Goal: Information Seeking & Learning: Learn about a topic

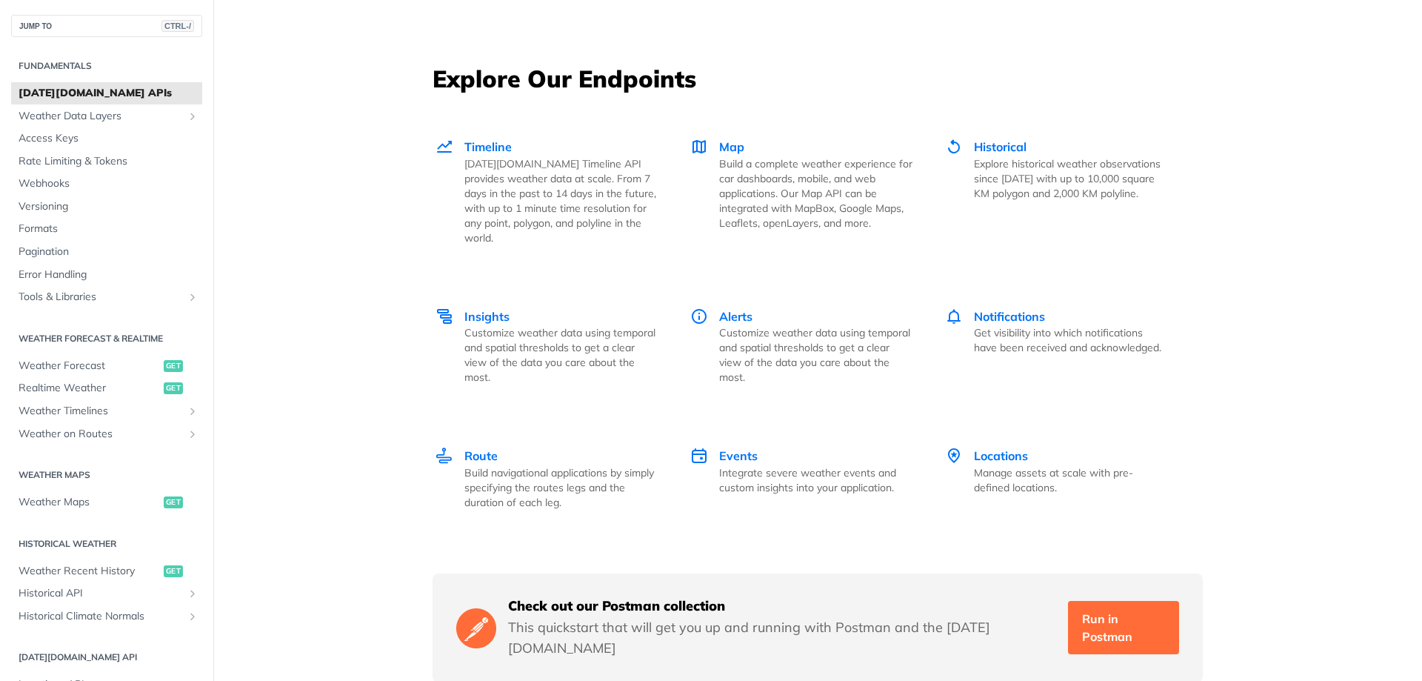
scroll to position [2044, 0]
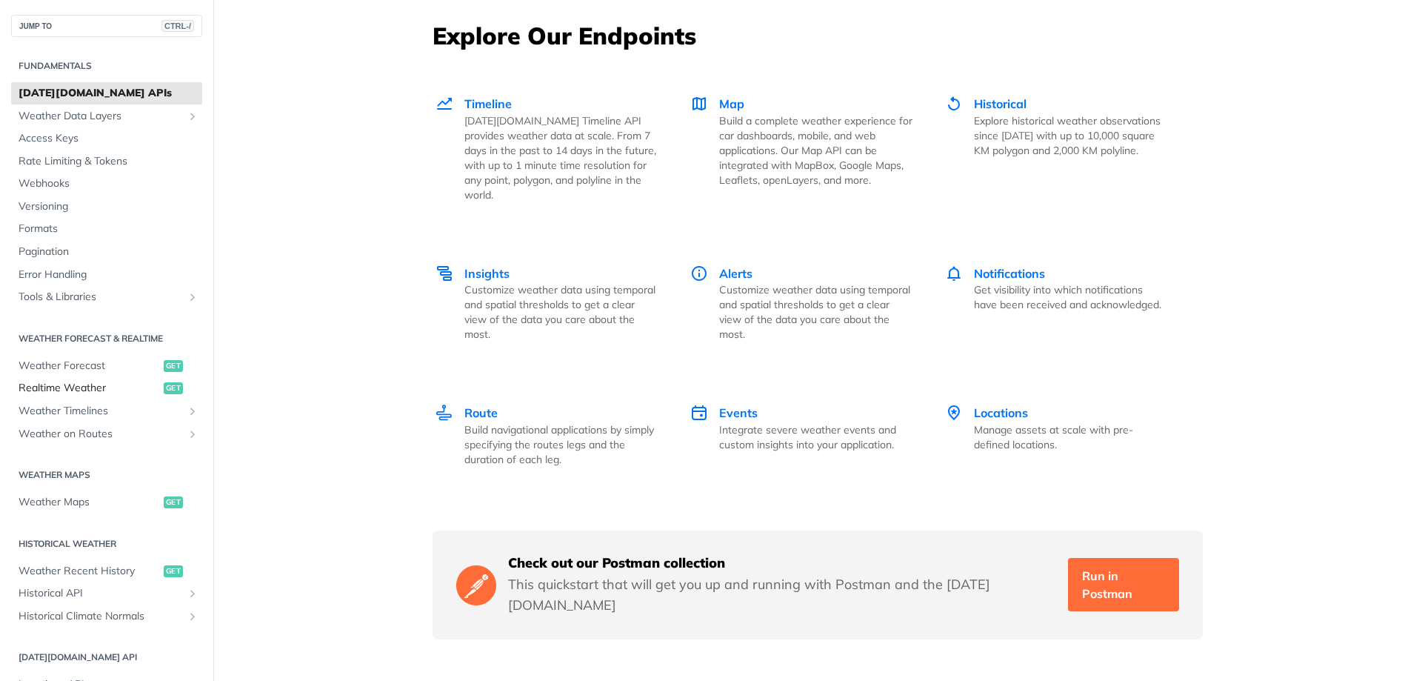
click at [109, 392] on span "Realtime Weather" at bounding box center [89, 388] width 141 height 15
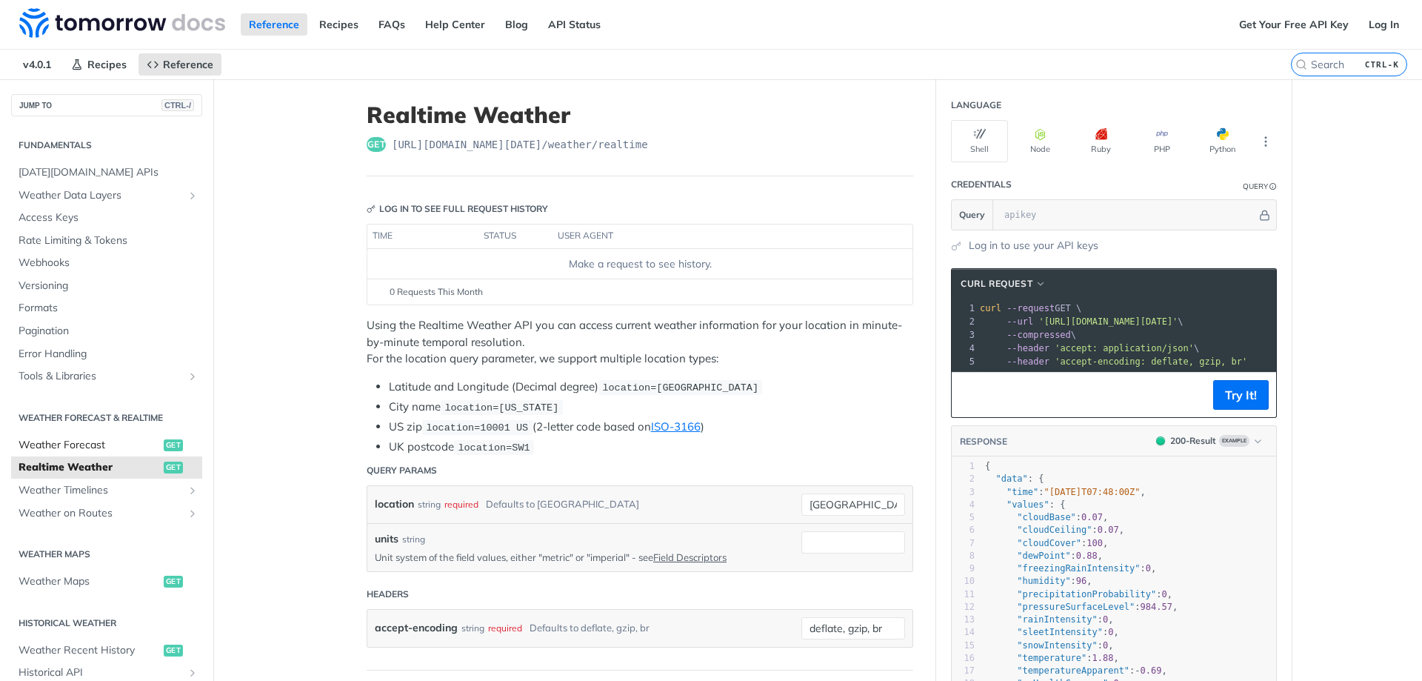
click at [78, 436] on link "Weather Forecast get" at bounding box center [106, 445] width 191 height 22
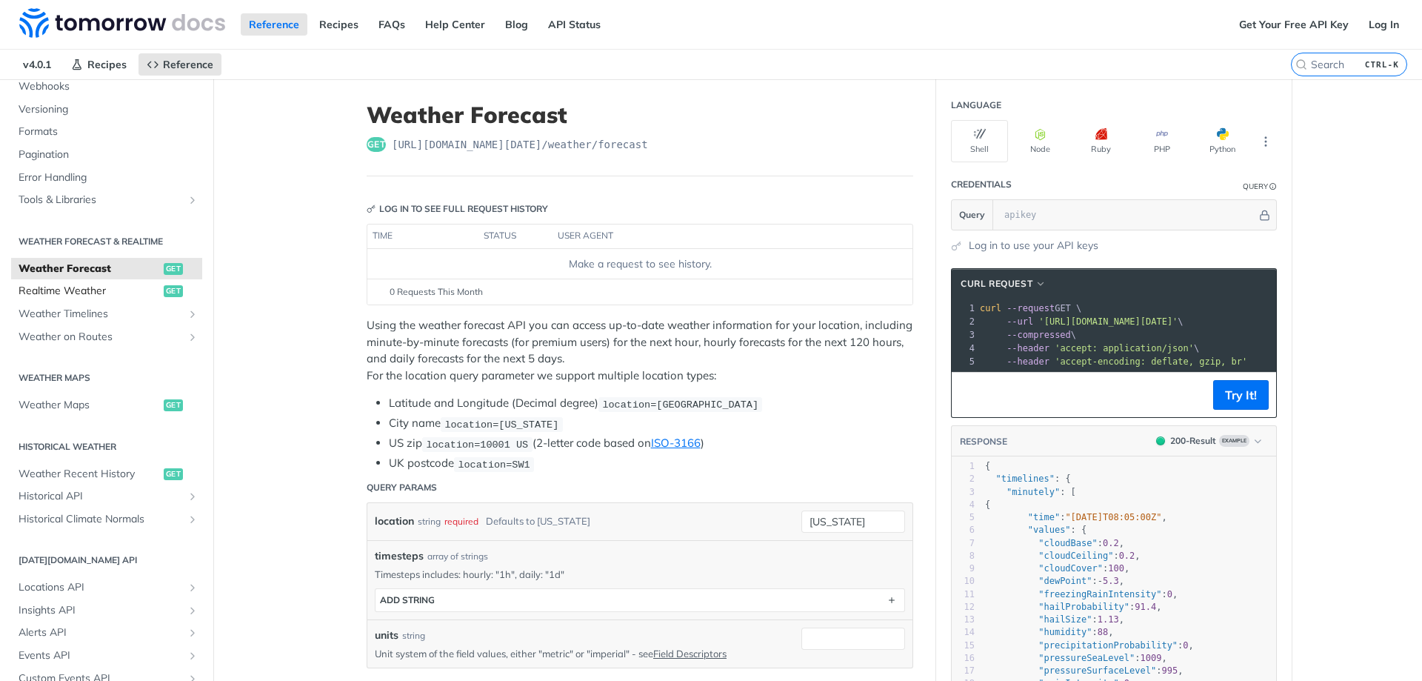
scroll to position [178, 0]
click at [93, 407] on span "Weather Maps" at bounding box center [89, 403] width 141 height 15
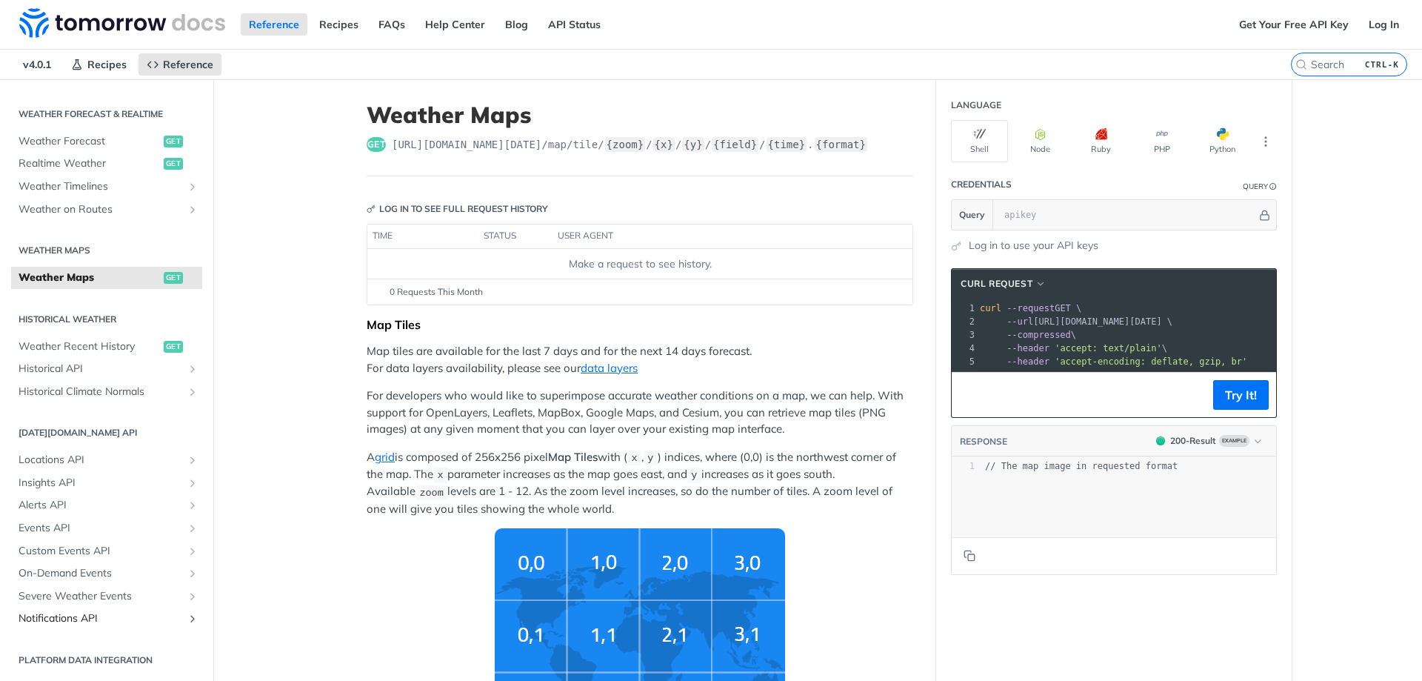
scroll to position [178, 0]
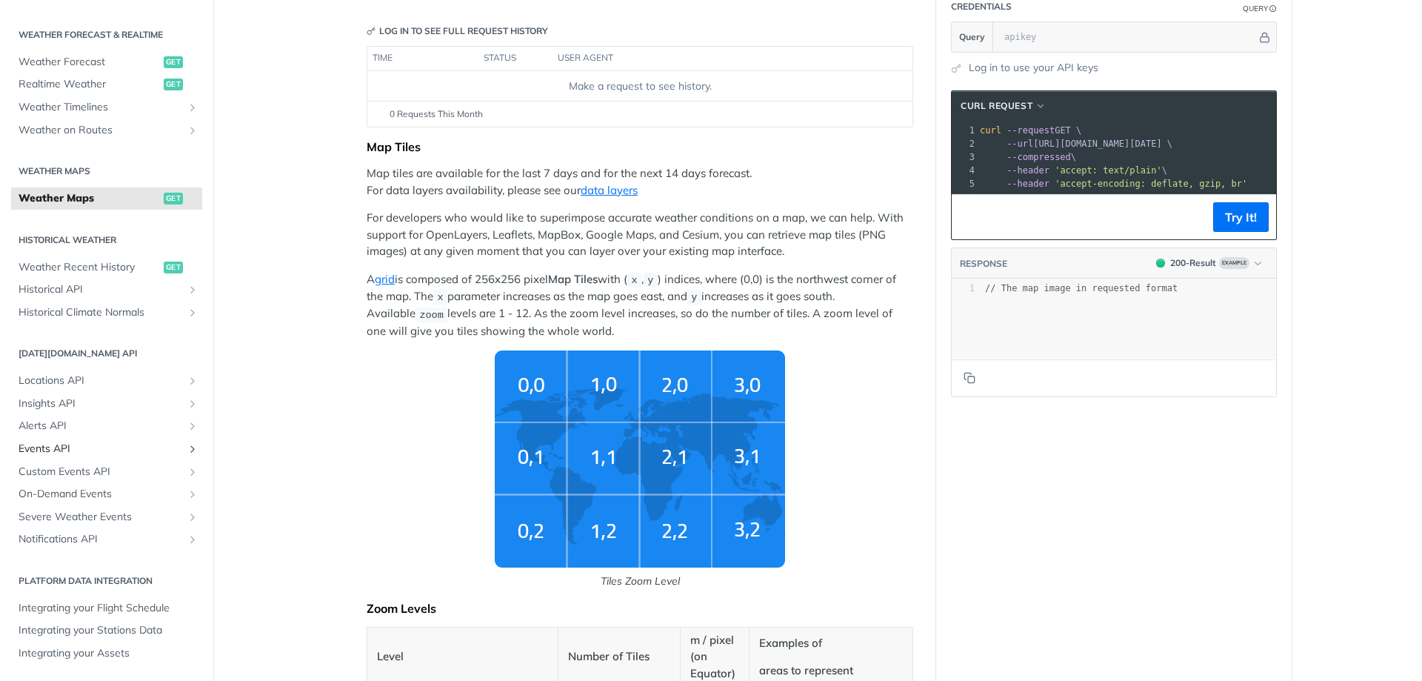
click at [150, 447] on span "Events API" at bounding box center [101, 448] width 164 height 15
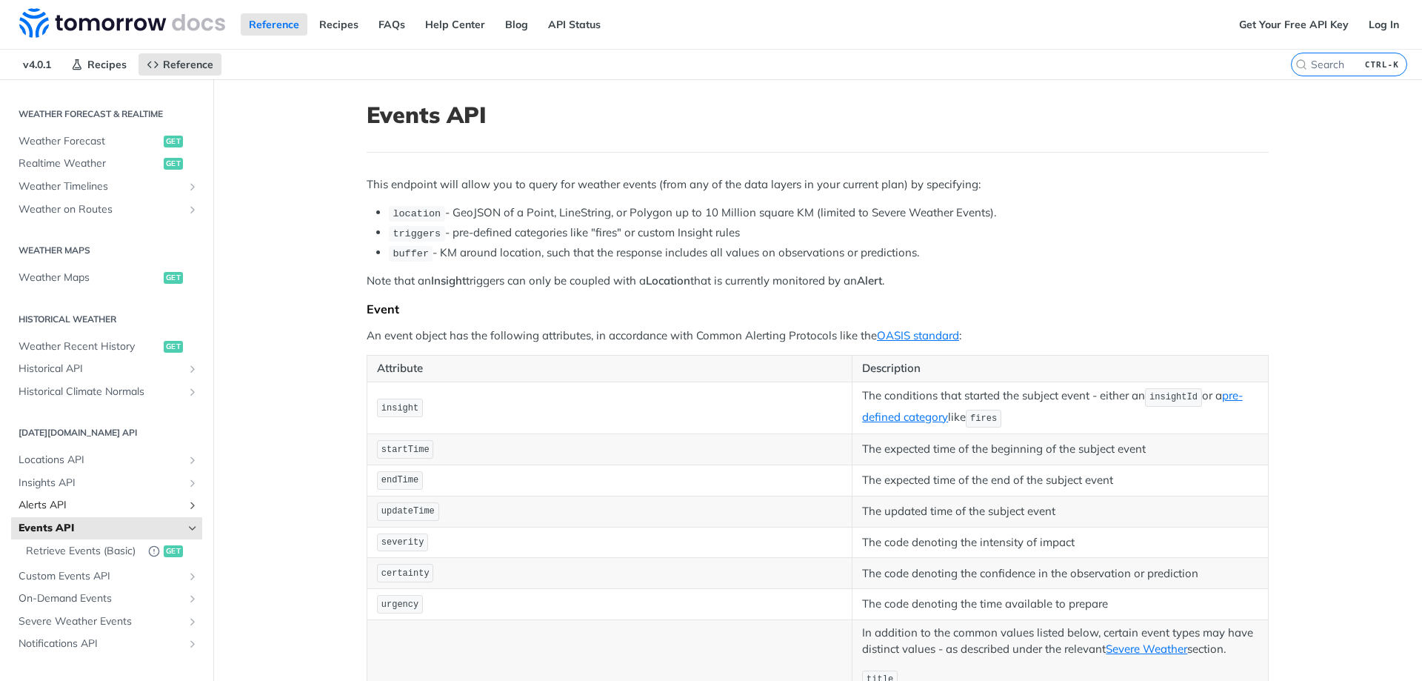
click at [159, 508] on span "Alerts API" at bounding box center [101, 505] width 164 height 15
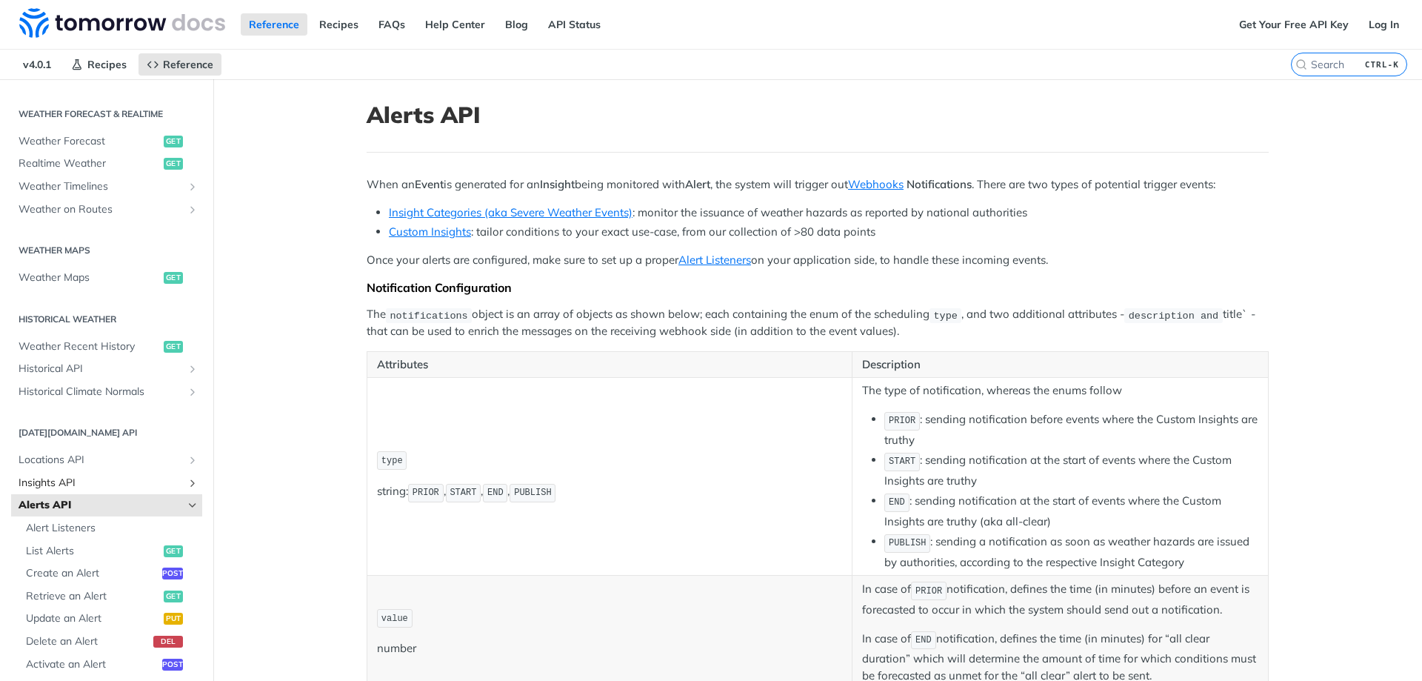
click at [164, 489] on span "Insights API" at bounding box center [101, 482] width 164 height 15
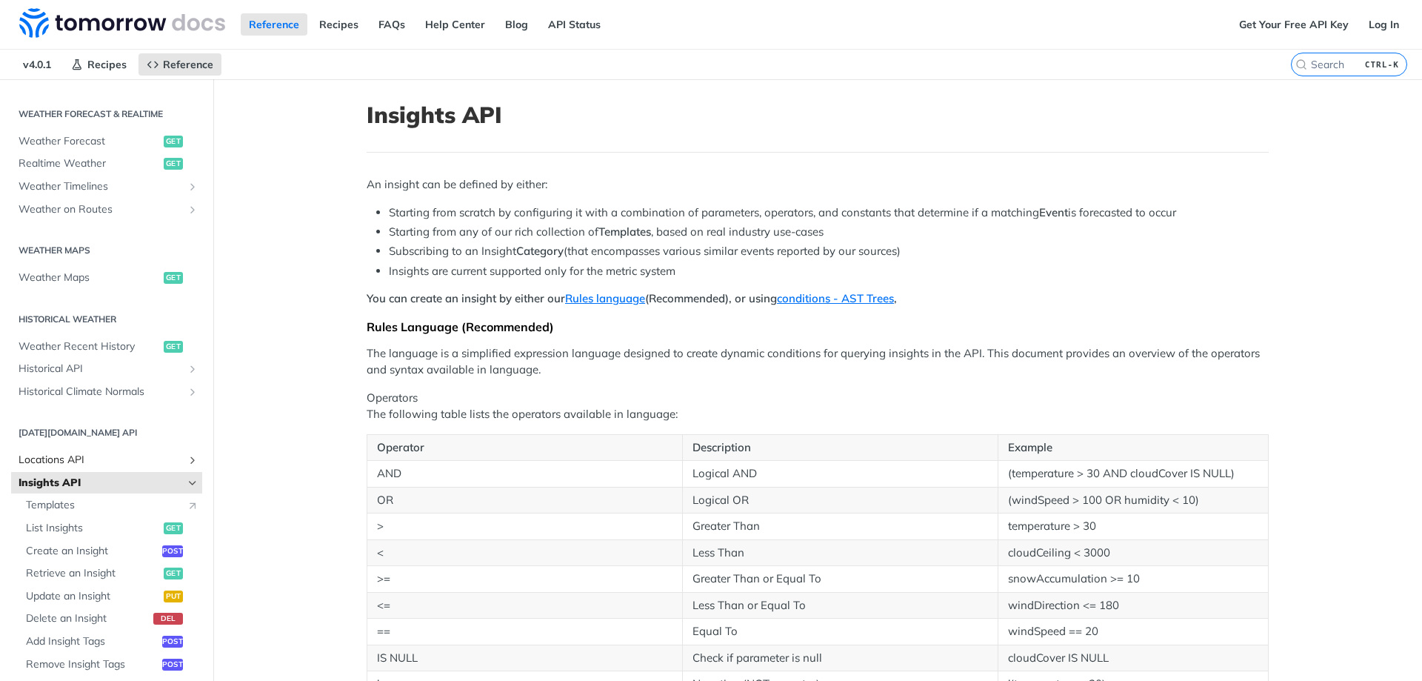
click at [162, 464] on span "Locations API" at bounding box center [101, 460] width 164 height 15
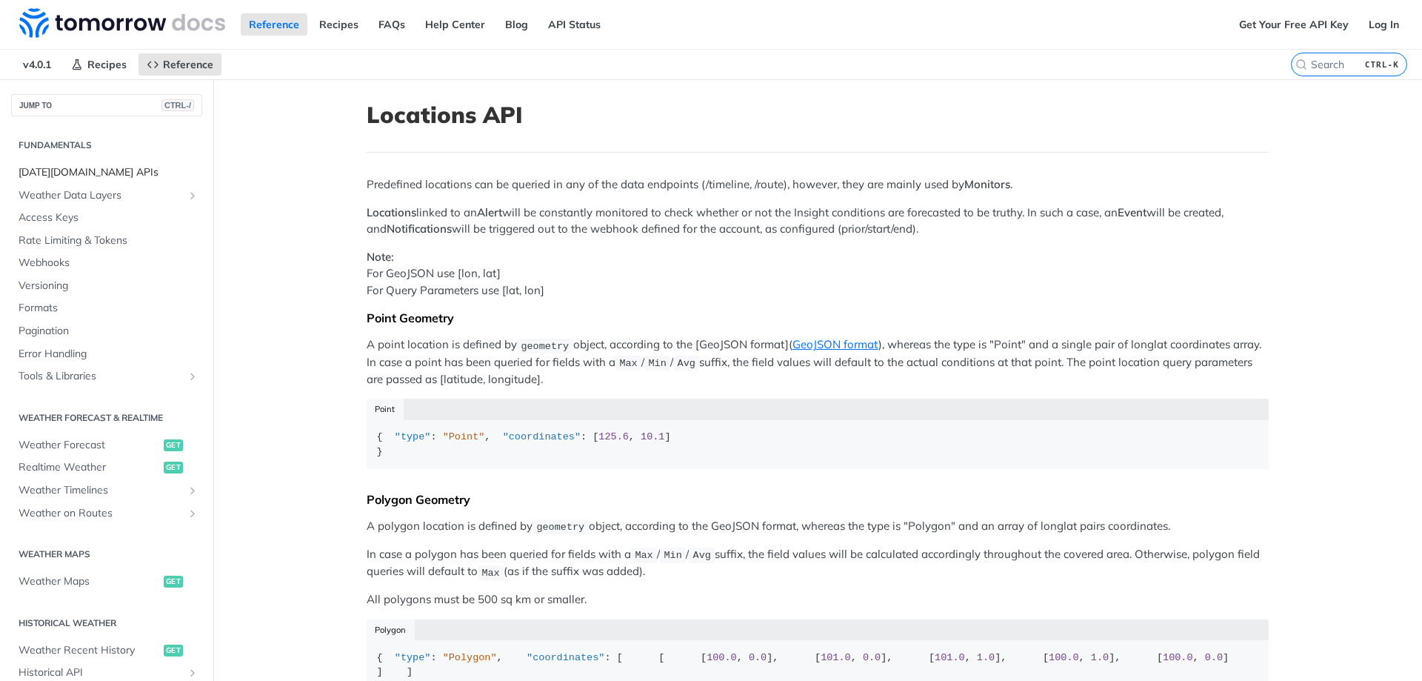
click at [97, 175] on span "[DATE][DOMAIN_NAME] APIs" at bounding box center [109, 172] width 180 height 15
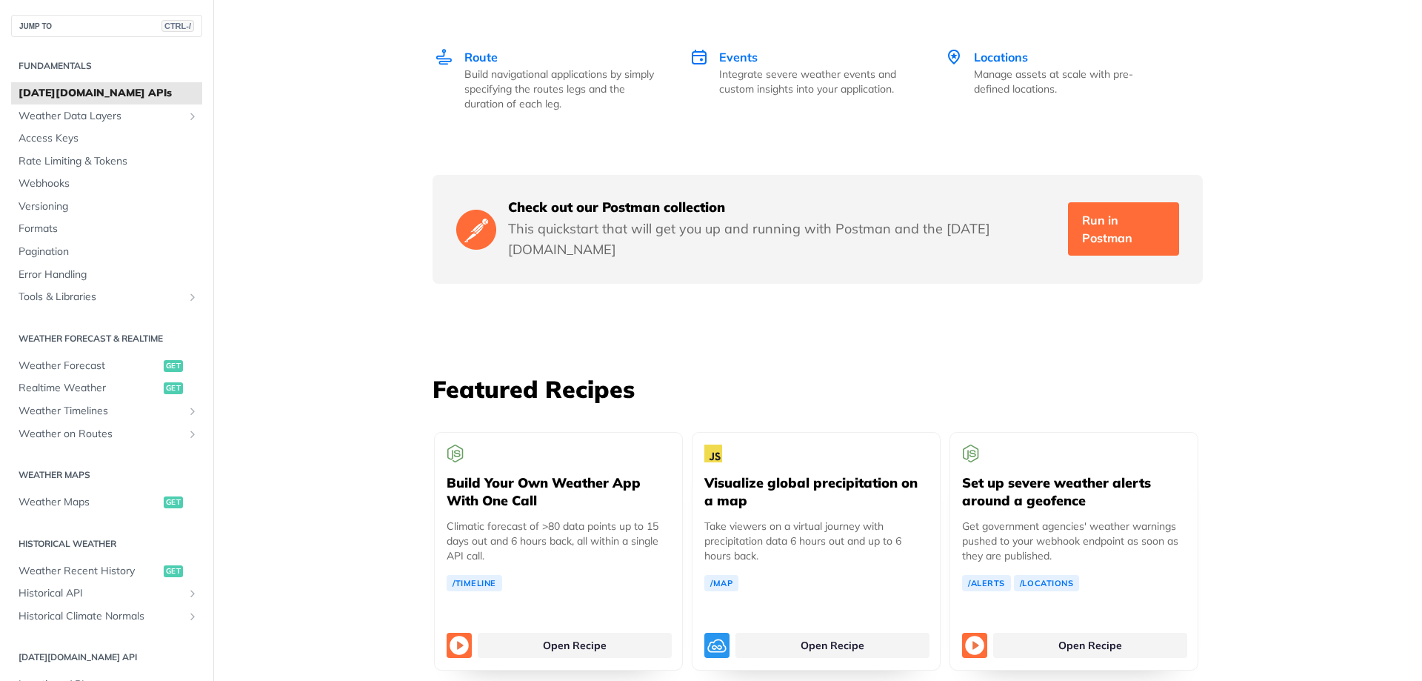
scroll to position [2933, 0]
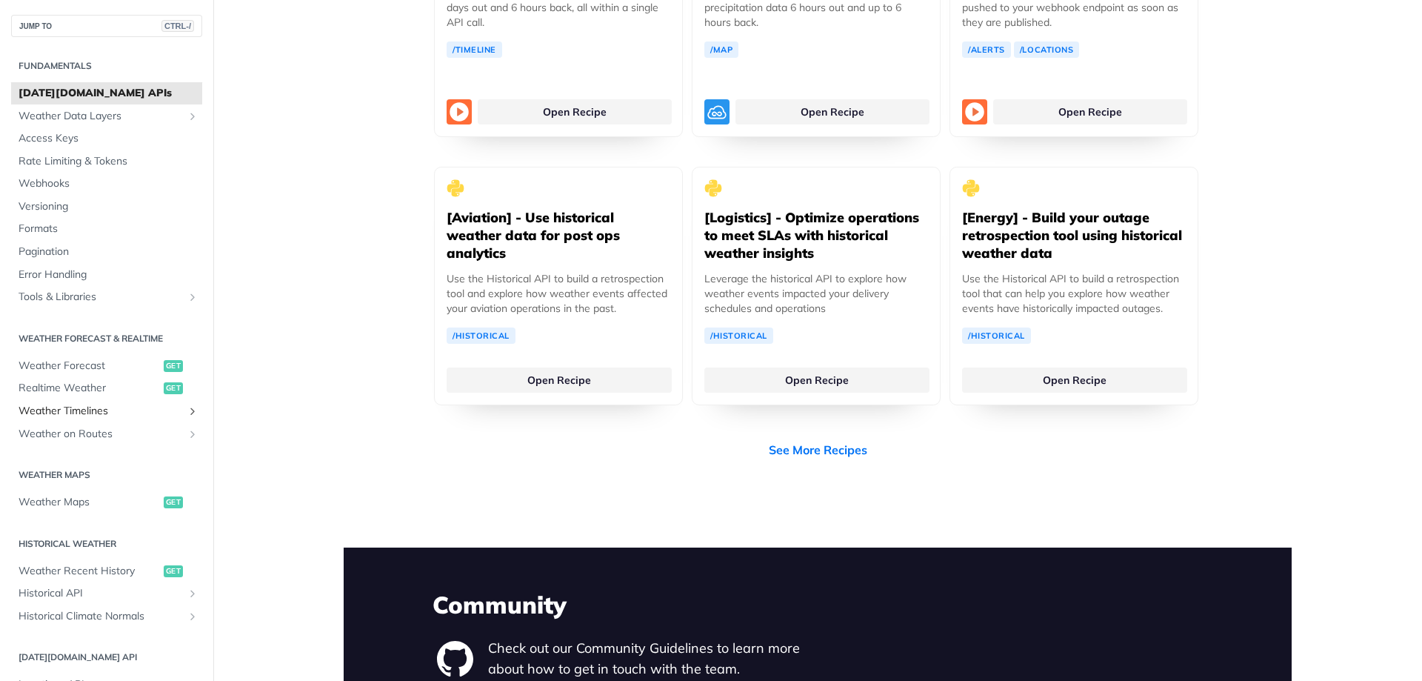
click at [143, 414] on span "Weather Timelines" at bounding box center [101, 411] width 164 height 15
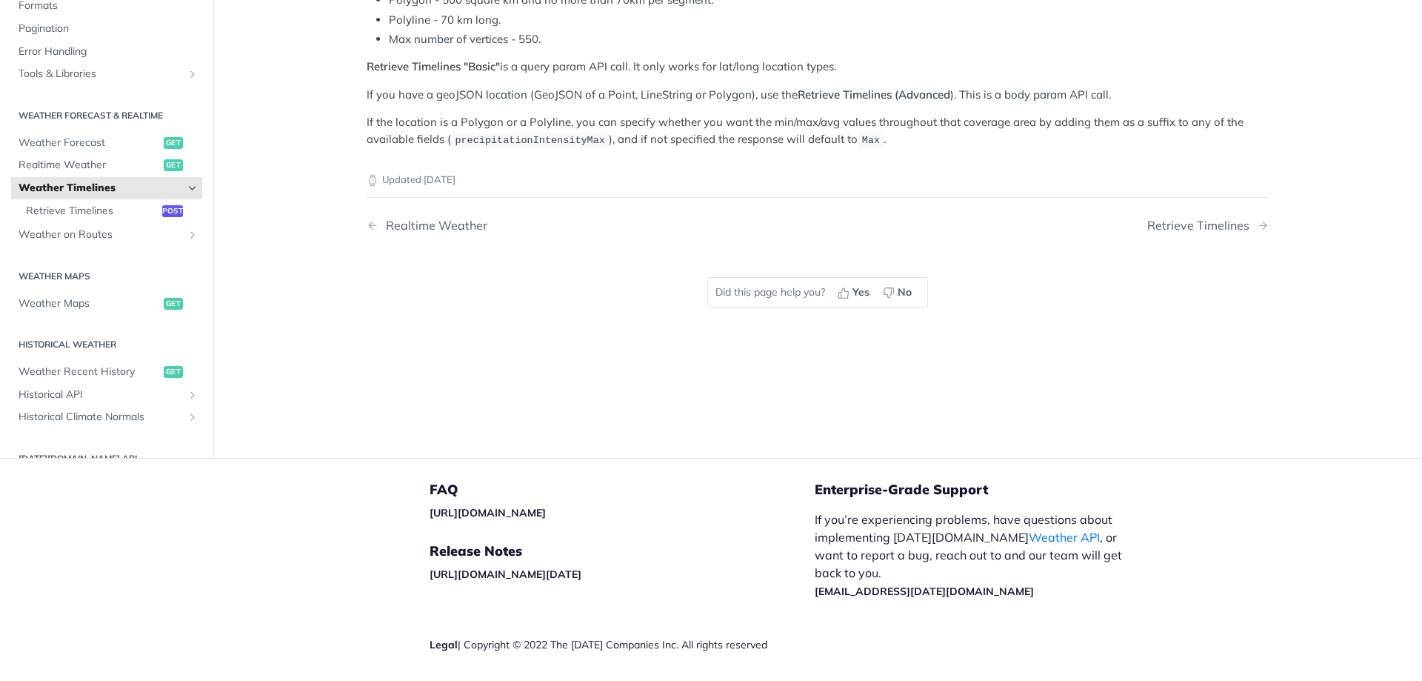
scroll to position [169, 0]
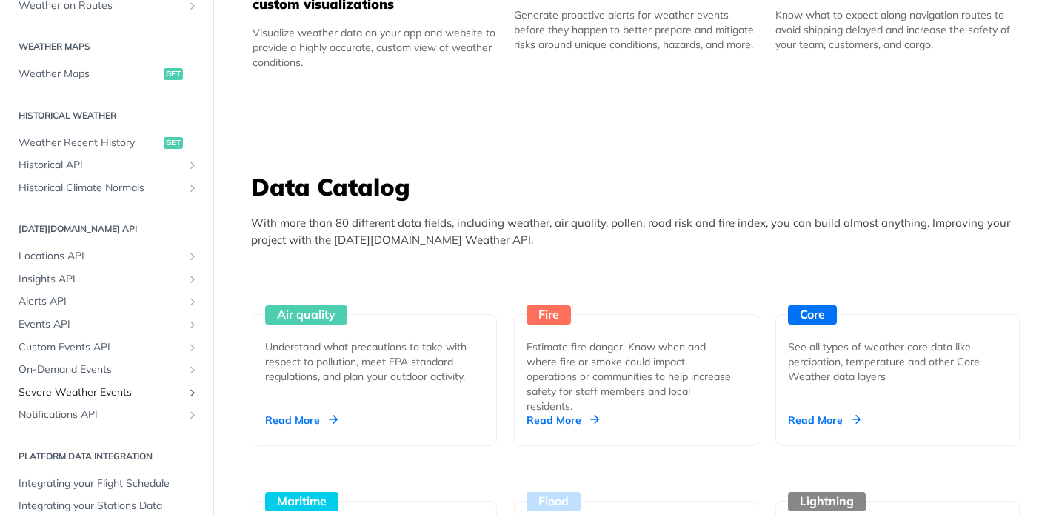
scroll to position [470, 0]
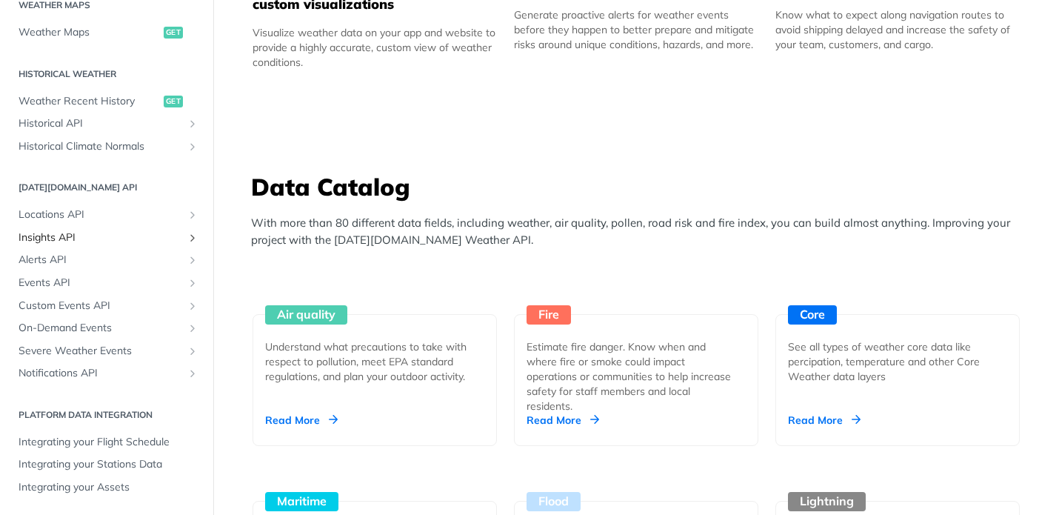
click at [130, 233] on span "Insights API" at bounding box center [101, 237] width 164 height 15
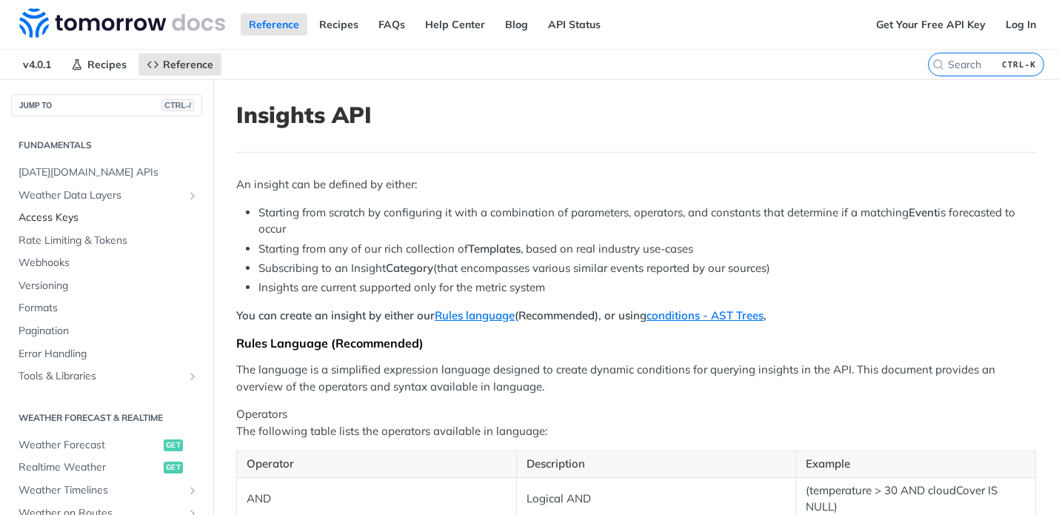
click at [64, 224] on span "Access Keys" at bounding box center [109, 217] width 180 height 15
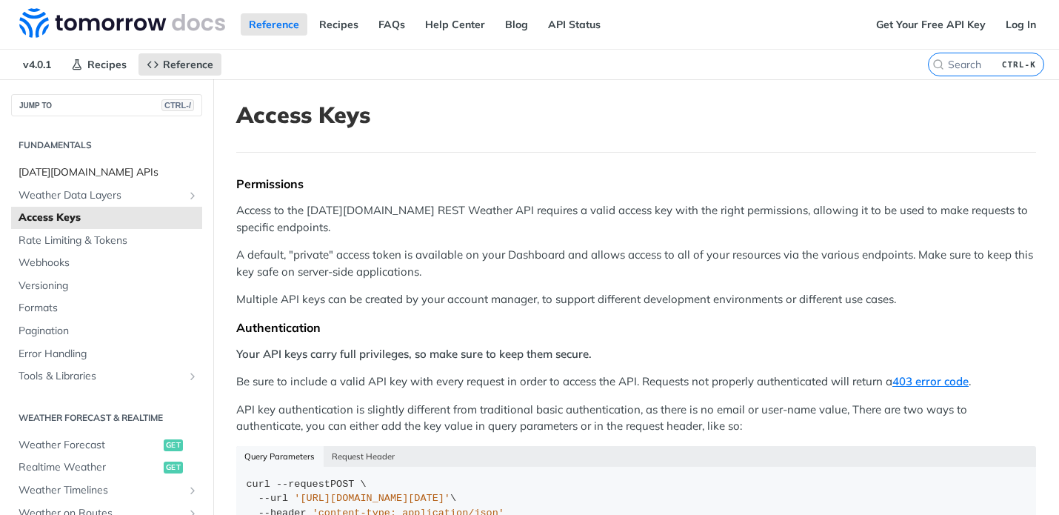
click at [88, 175] on span "[DATE][DOMAIN_NAME] APIs" at bounding box center [109, 172] width 180 height 15
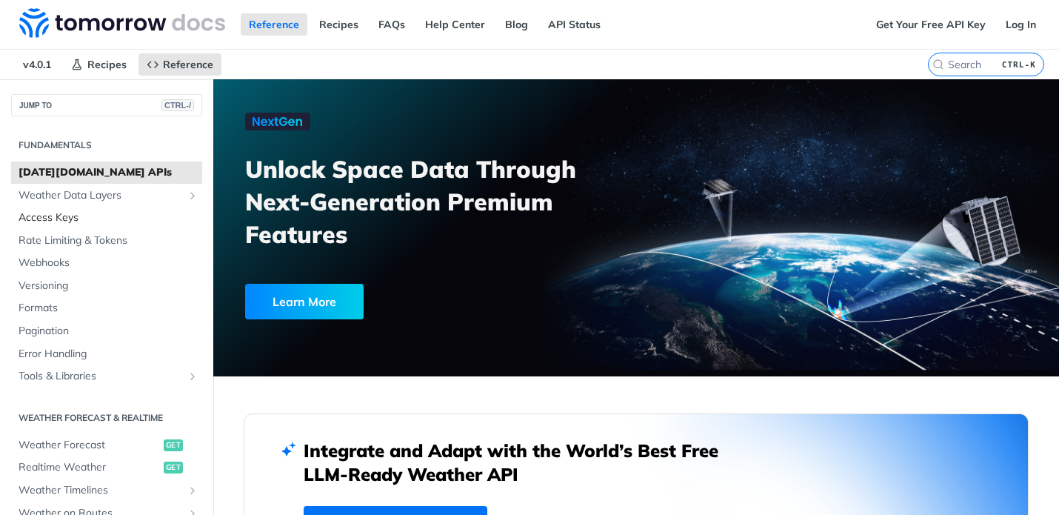
click at [79, 209] on link "Access Keys" at bounding box center [106, 218] width 191 height 22
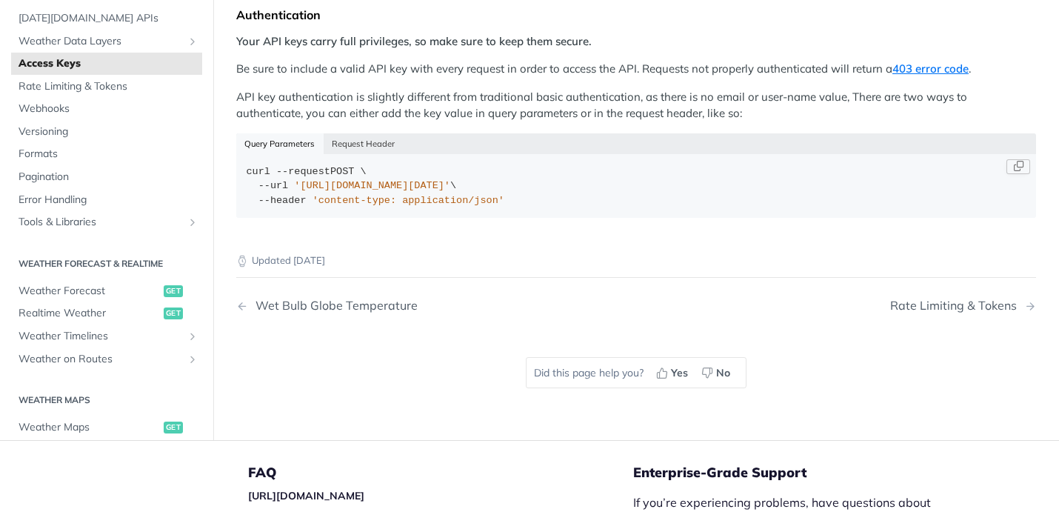
scroll to position [355, 0]
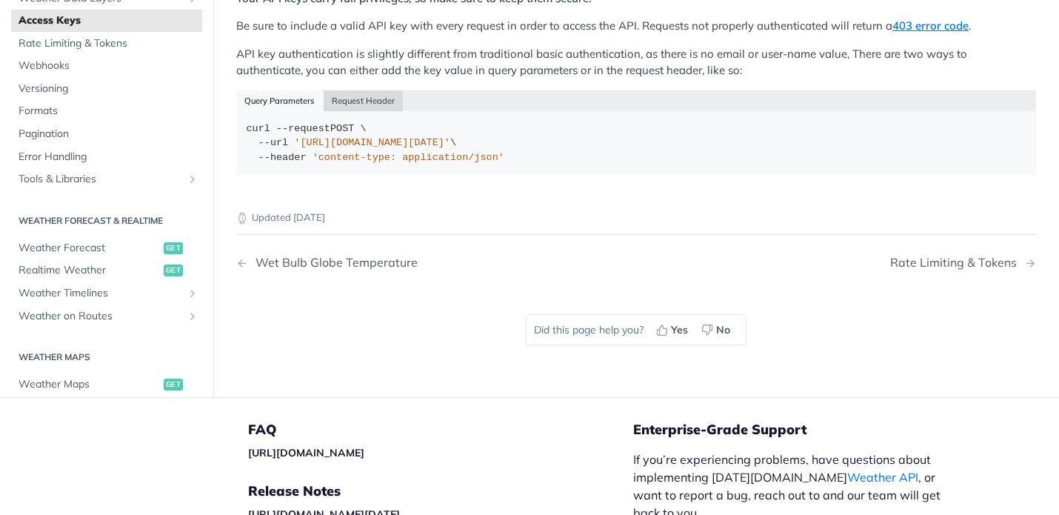
click at [379, 101] on button "Request Header" at bounding box center [364, 100] width 80 height 21
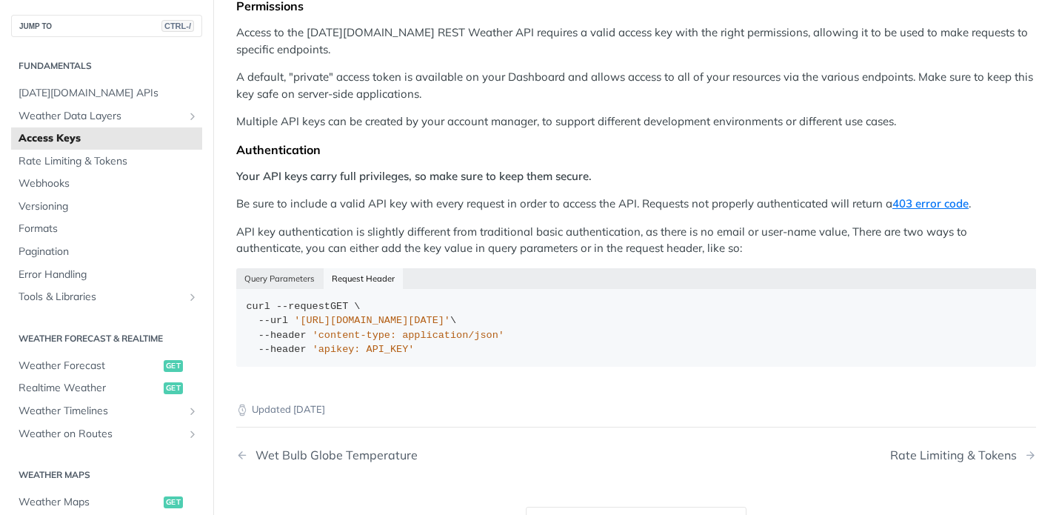
scroll to position [520, 0]
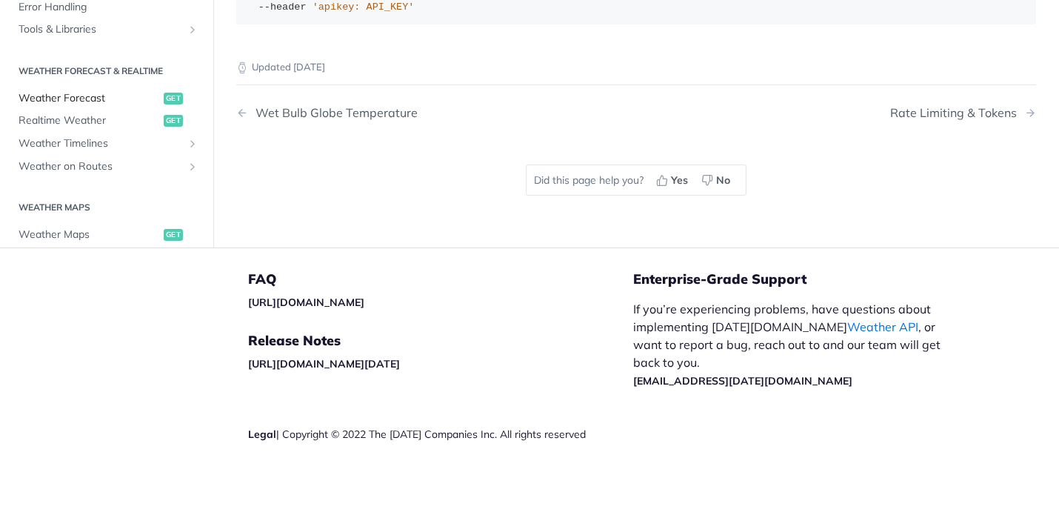
click at [109, 101] on span "Weather Forecast" at bounding box center [89, 98] width 141 height 15
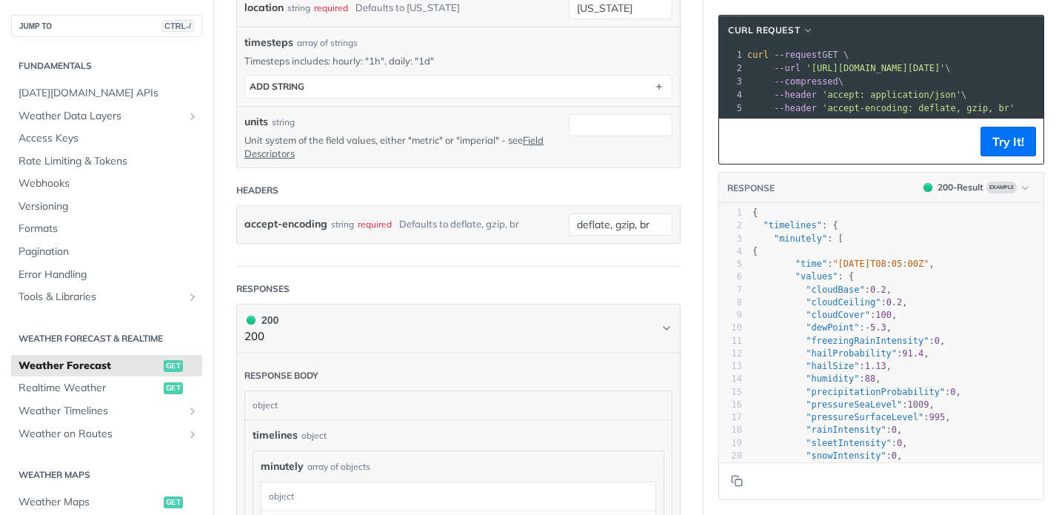
scroll to position [444, 0]
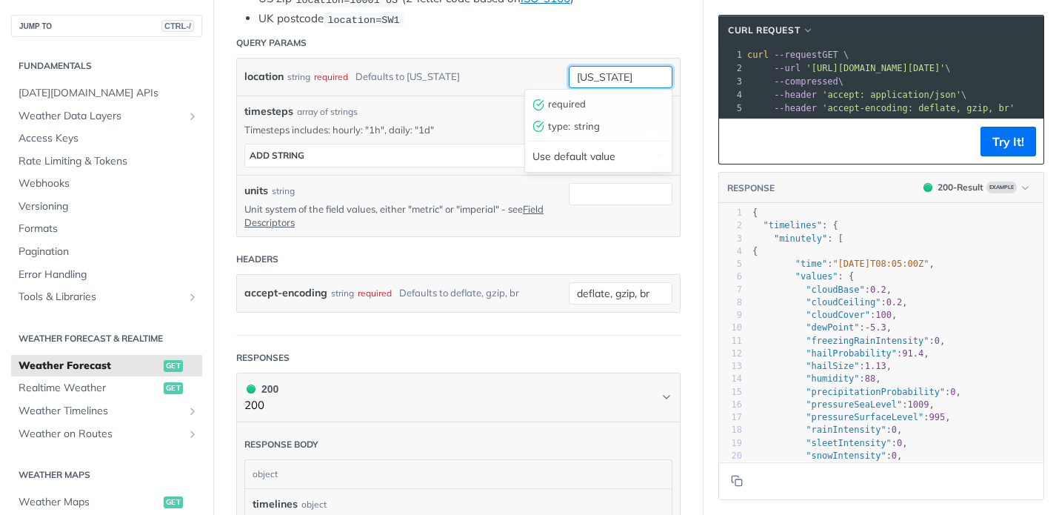
click at [614, 81] on input "new york" at bounding box center [621, 77] width 104 height 22
click at [490, 80] on div "location string required Defaults to new york" at bounding box center [395, 77] width 302 height 22
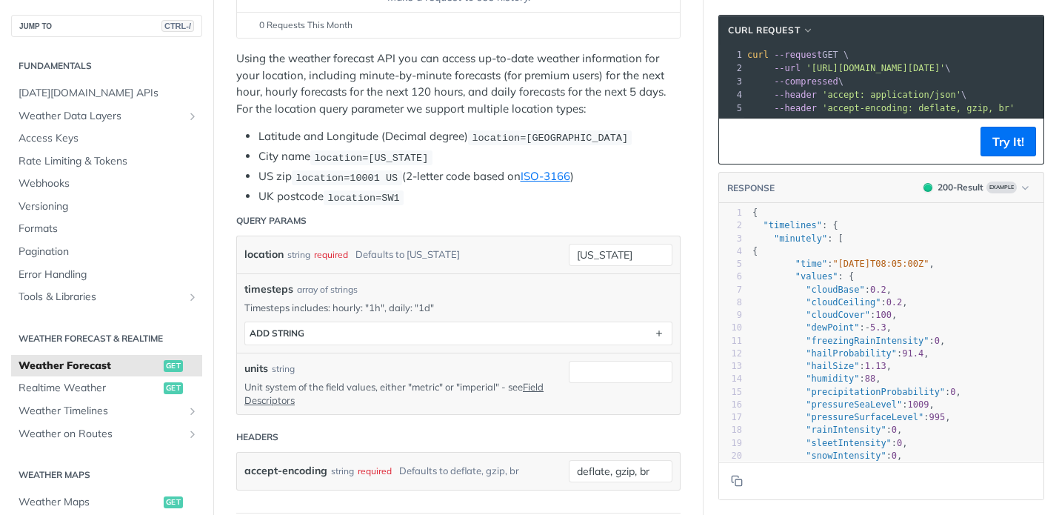
scroll to position [0, 0]
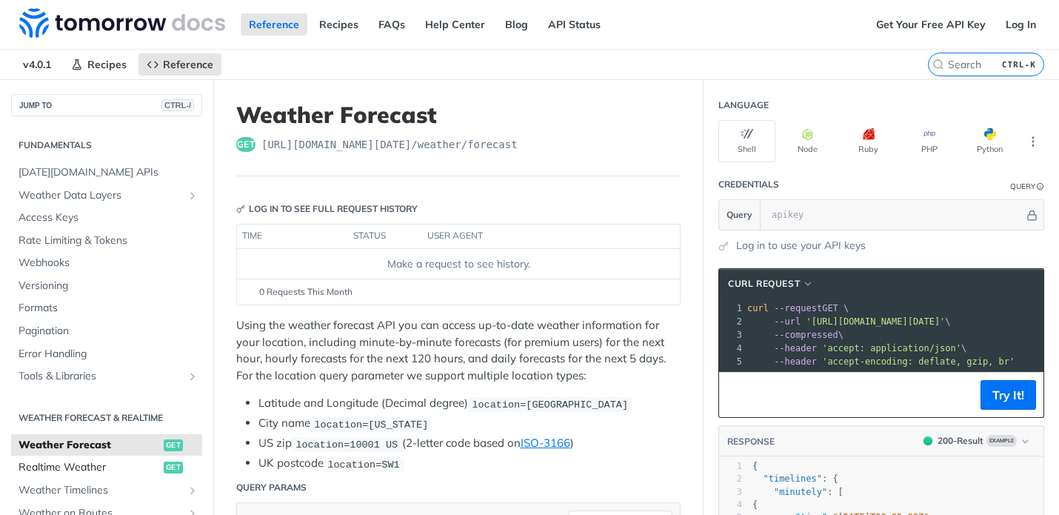
click at [87, 468] on span "Realtime Weather" at bounding box center [89, 467] width 141 height 15
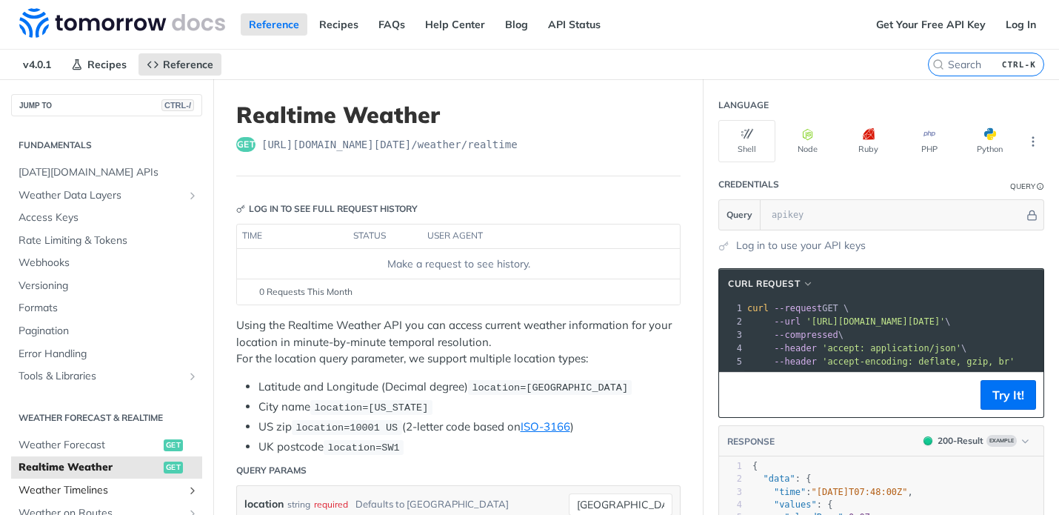
click at [95, 493] on span "Weather Timelines" at bounding box center [101, 490] width 164 height 15
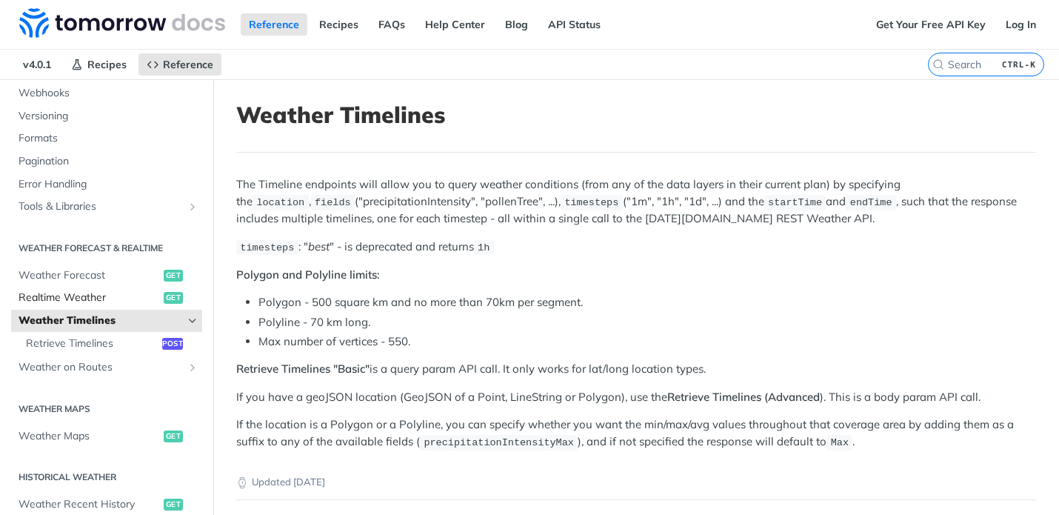
scroll to position [178, 0]
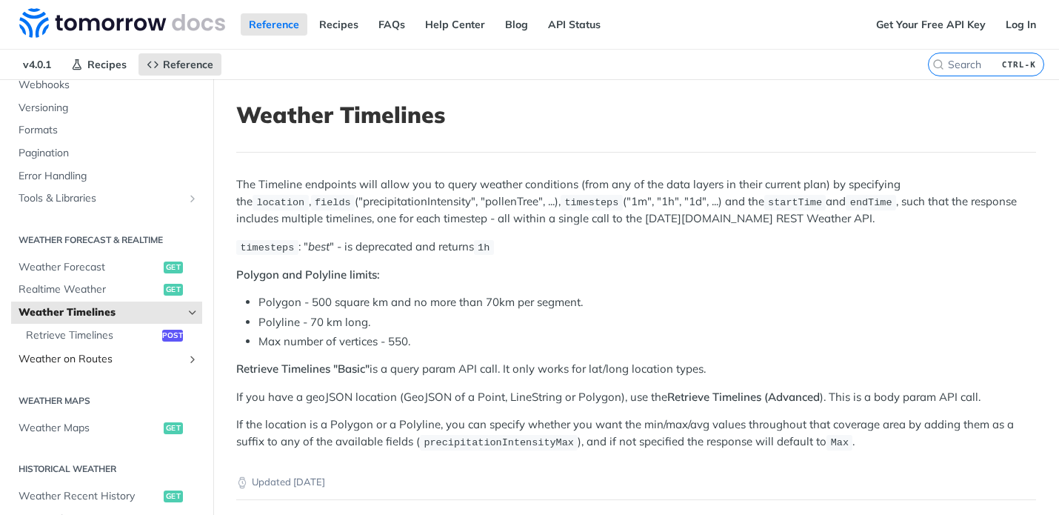
click at [179, 355] on span "Weather on Routes" at bounding box center [101, 359] width 164 height 15
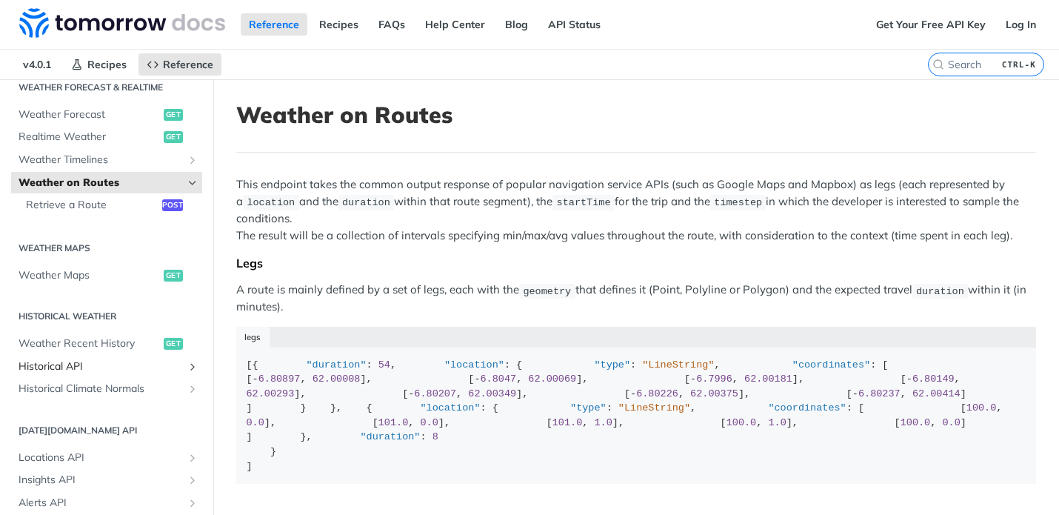
scroll to position [444, 0]
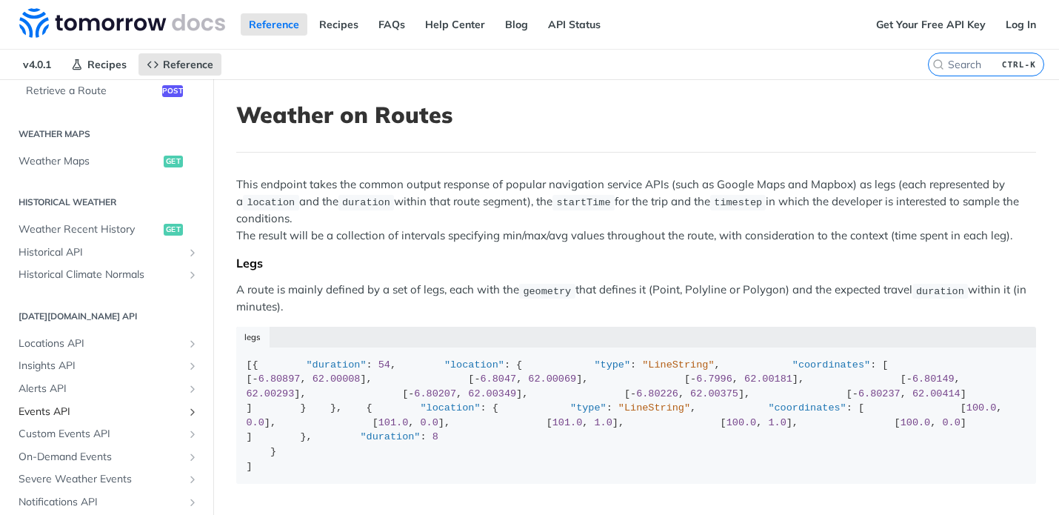
click at [56, 406] on span "Events API" at bounding box center [101, 411] width 164 height 15
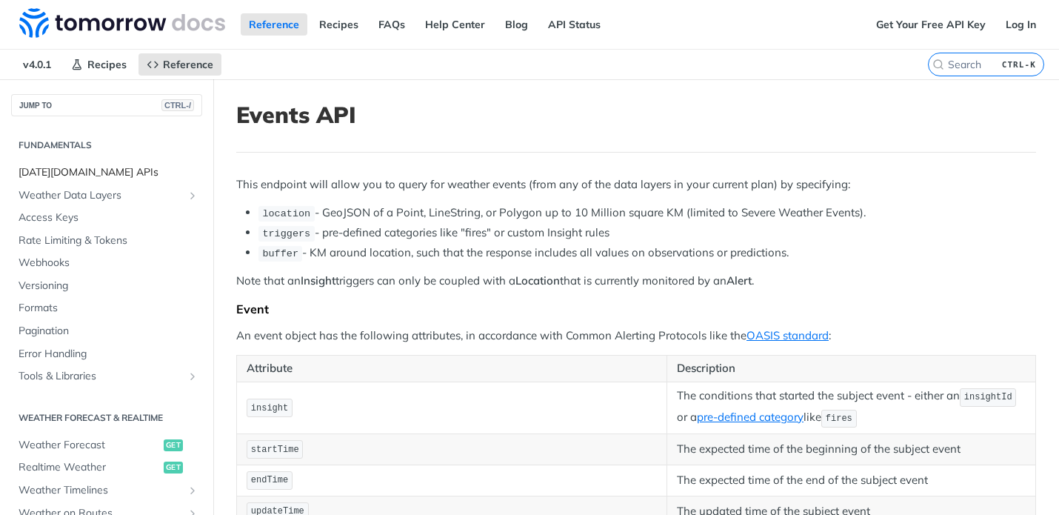
click at [72, 176] on span "[DATE][DOMAIN_NAME] APIs" at bounding box center [109, 172] width 180 height 15
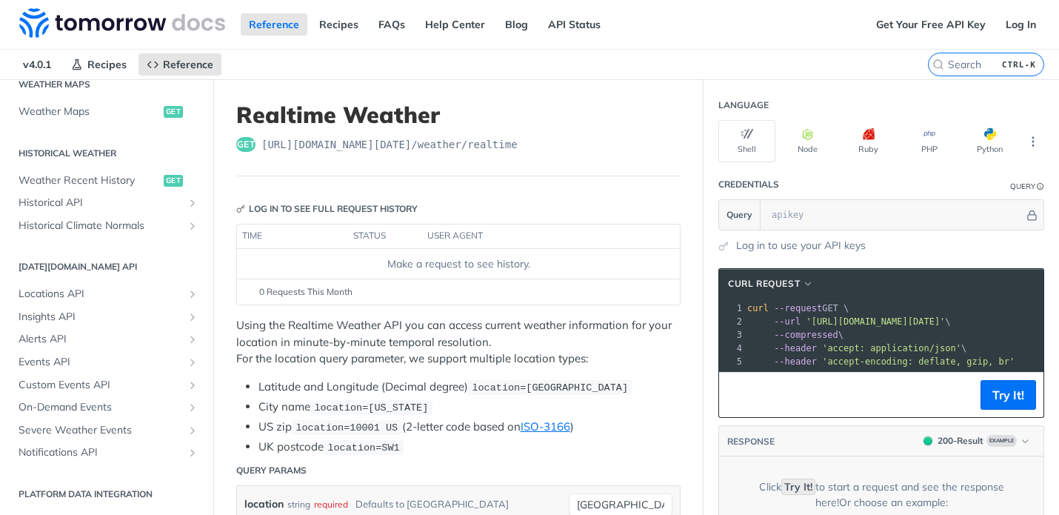
scroll to position [470, 0]
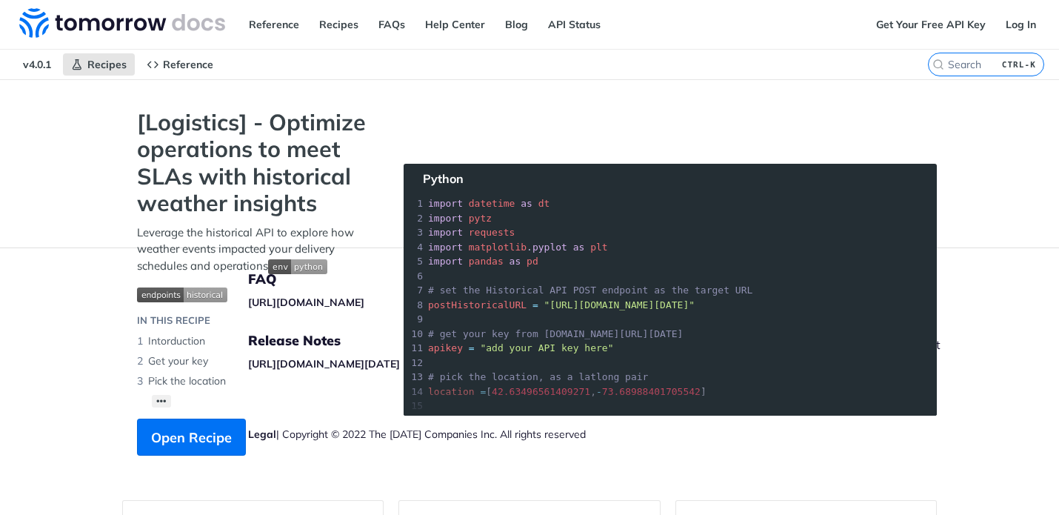
click at [701, 380] on section "[Logistics] - Optimize operations to meet SLAs with historical weather insights…" at bounding box center [529, 297] width 815 height 376
drag, startPoint x: 687, startPoint y: 393, endPoint x: 507, endPoint y: 389, distance: 180.0
click at [507, 389] on section "[Logistics] - Optimize operations to meet SLAs with historical weather insights…" at bounding box center [529, 297] width 815 height 376
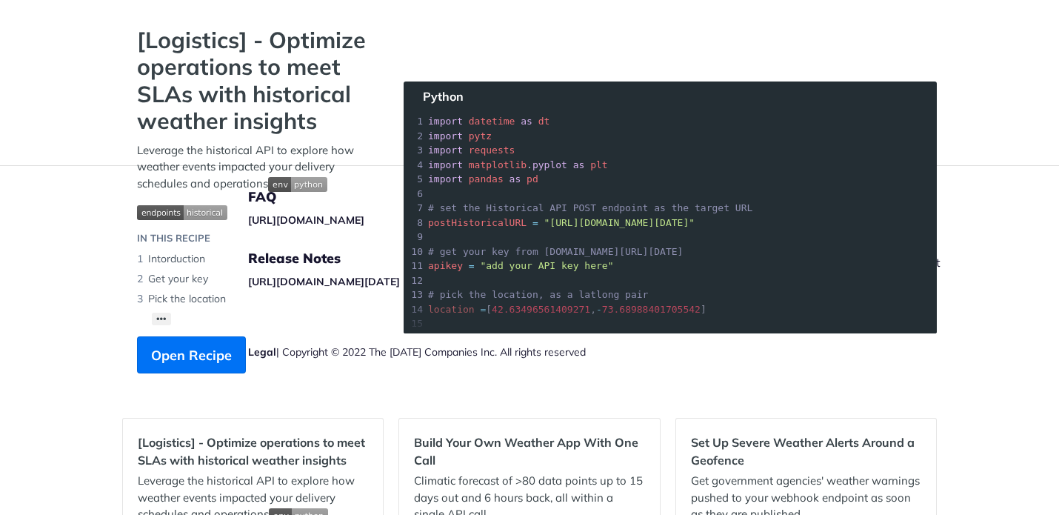
scroll to position [178, 0]
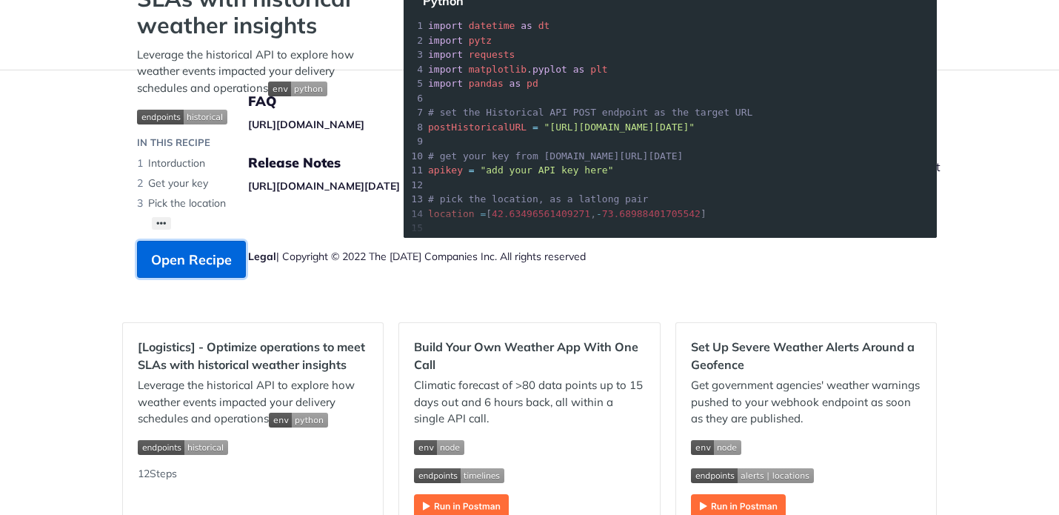
click at [210, 255] on span "Open Recipe" at bounding box center [191, 260] width 81 height 20
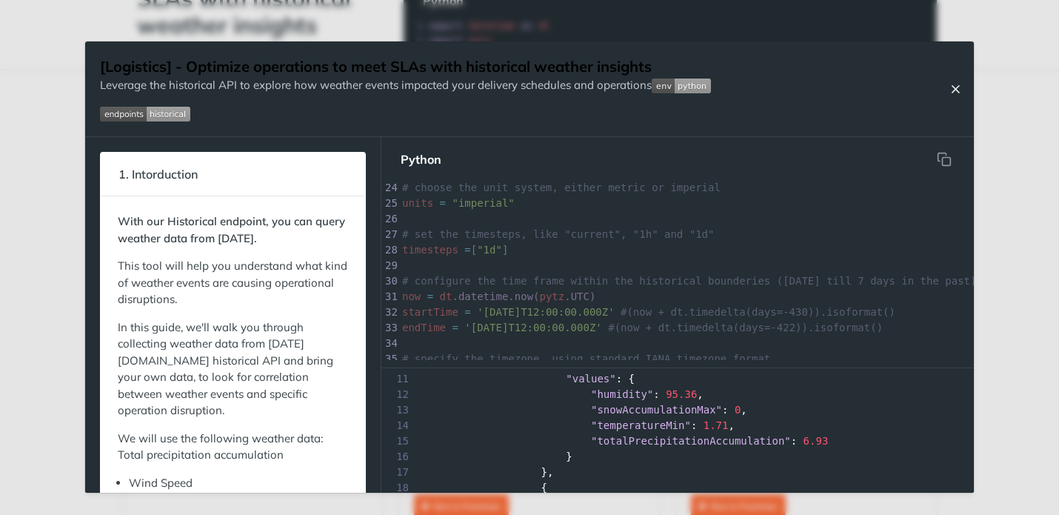
click at [949, 85] on button "Close Recipe" at bounding box center [955, 88] width 22 height 15
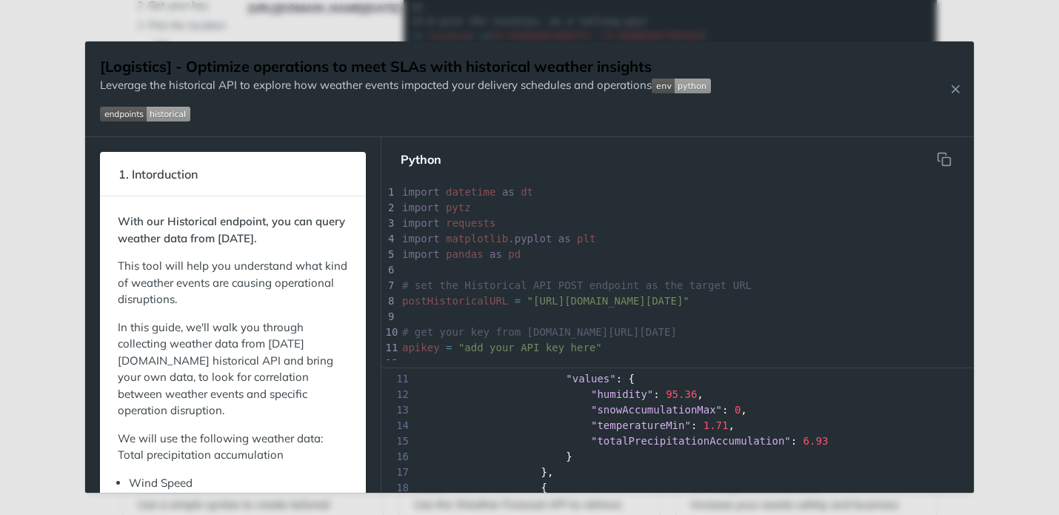
scroll to position [160, 0]
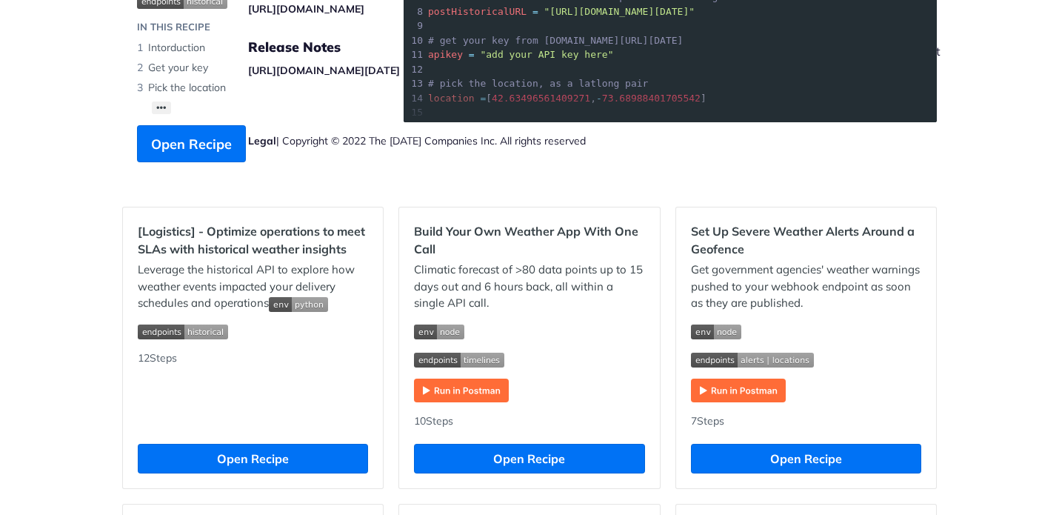
scroll to position [267, 0]
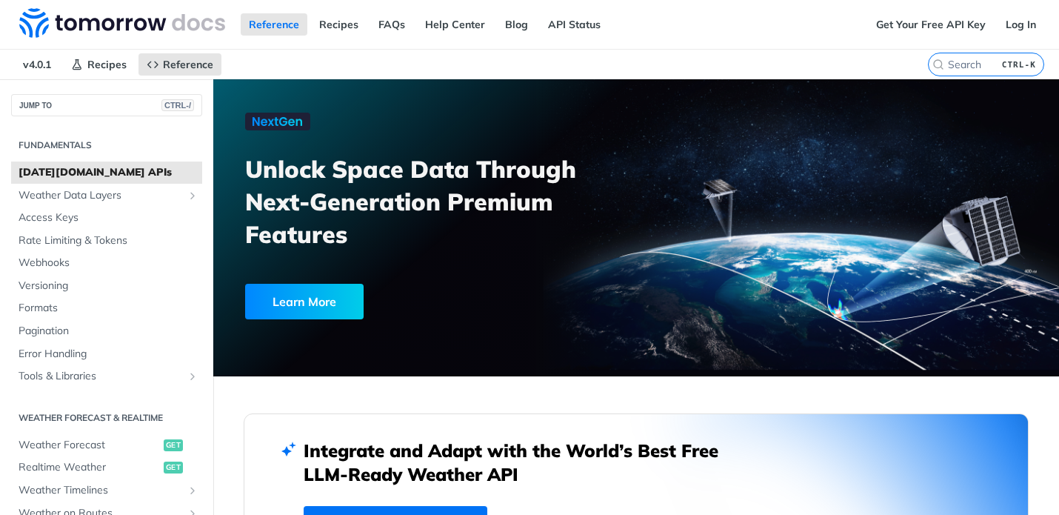
click at [65, 172] on span "[DATE][DOMAIN_NAME] APIs" at bounding box center [109, 172] width 180 height 15
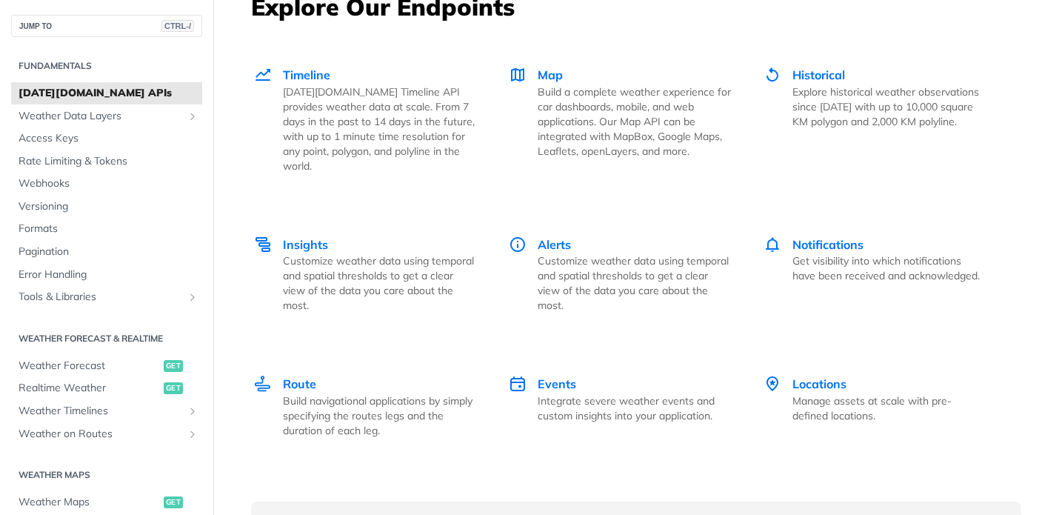
scroll to position [2044, 0]
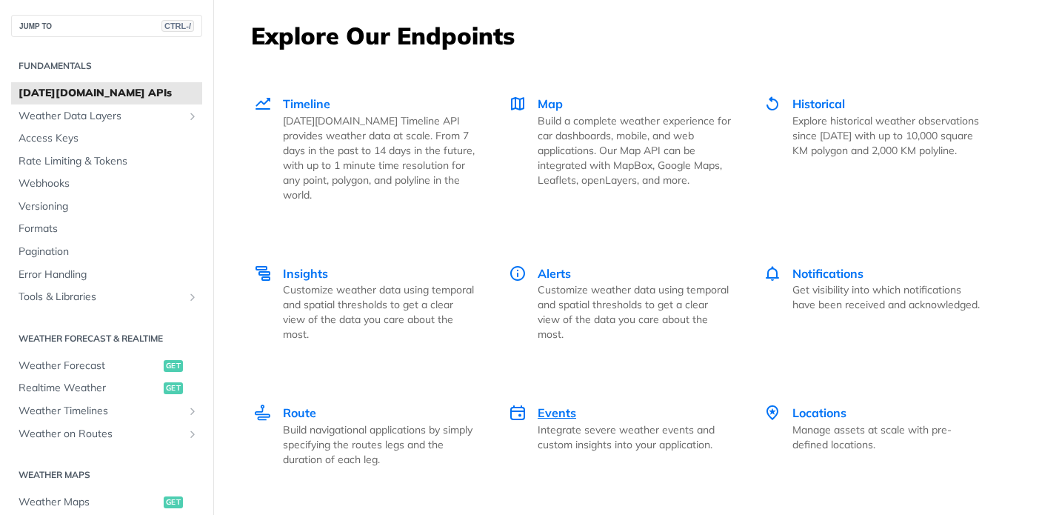
click at [558, 405] on span "Events" at bounding box center [557, 412] width 39 height 15
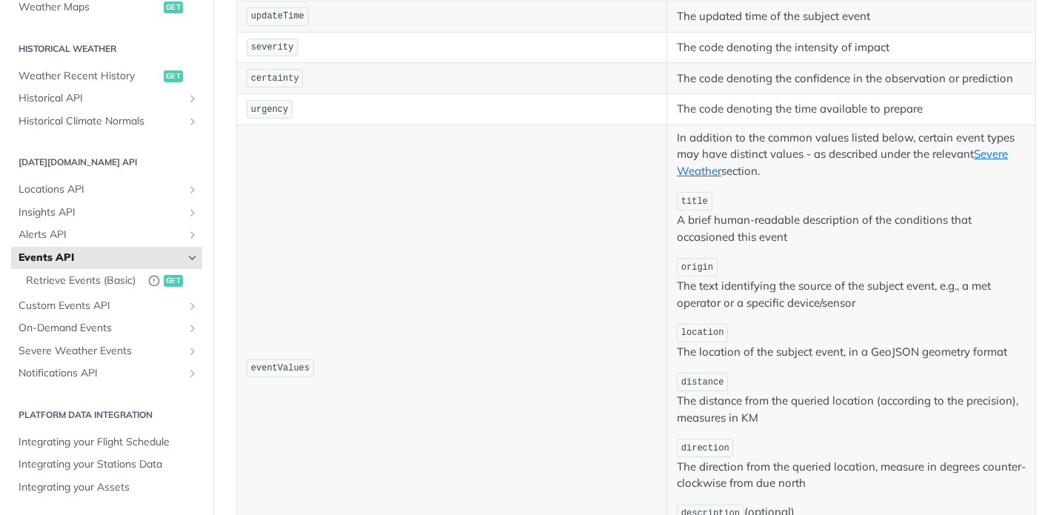
scroll to position [761, 0]
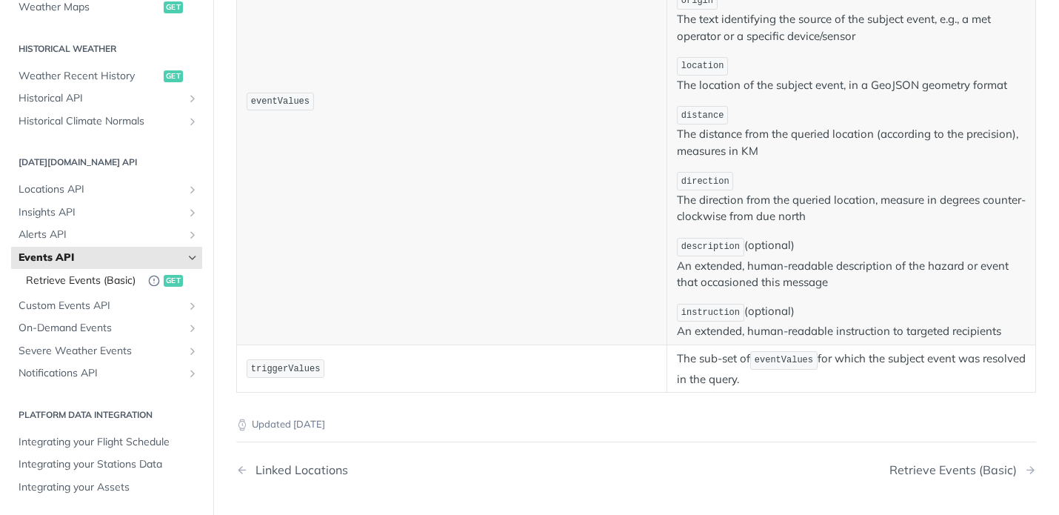
click at [99, 288] on span "Retrieve Events (Basic)" at bounding box center [93, 281] width 134 height 16
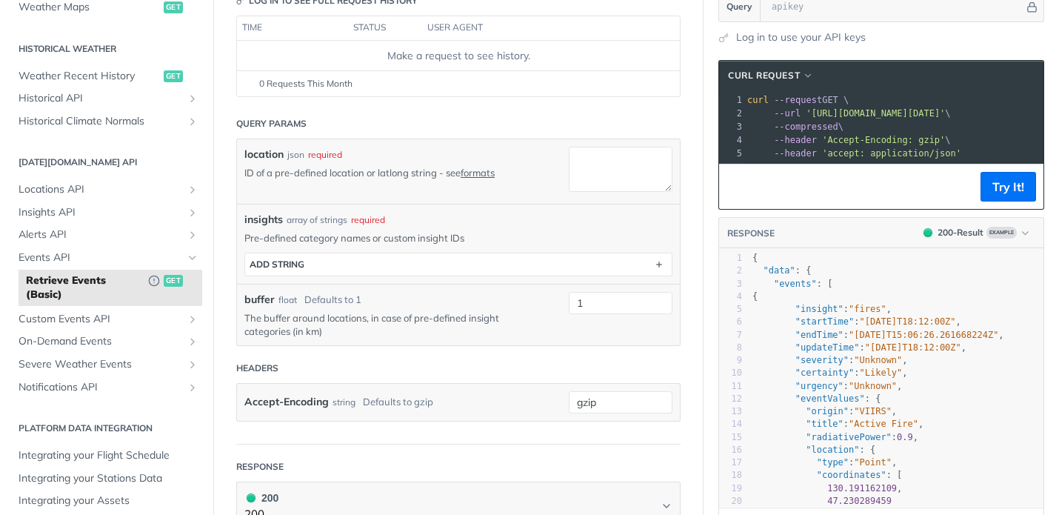
scroll to position [178, 0]
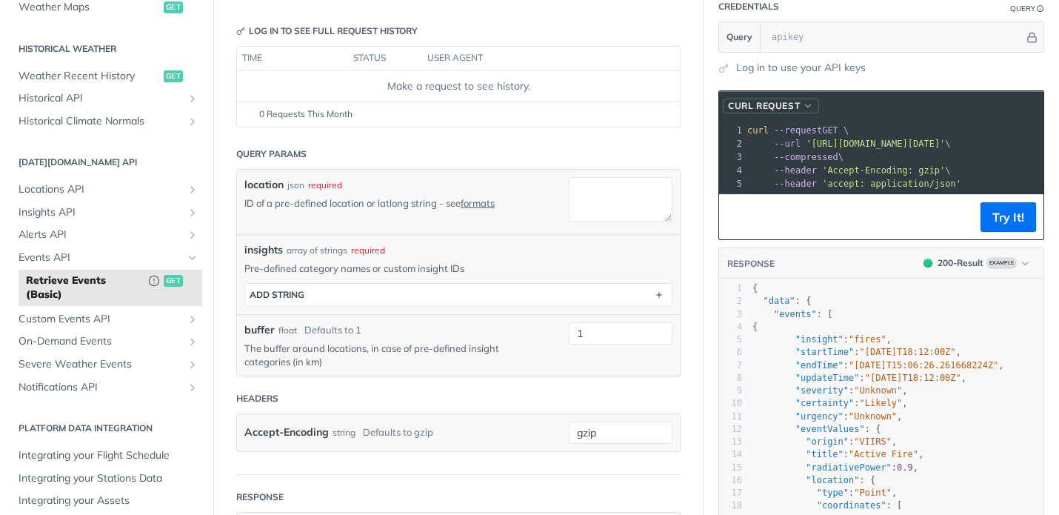
click at [805, 105] on span "button" at bounding box center [808, 106] width 11 height 10
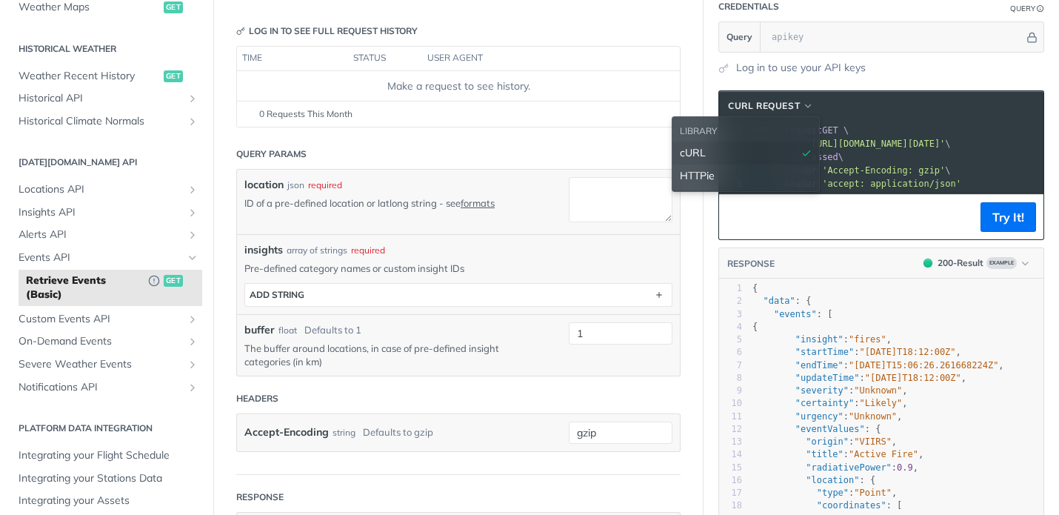
click at [775, 142] on div "cURL" at bounding box center [745, 152] width 147 height 23
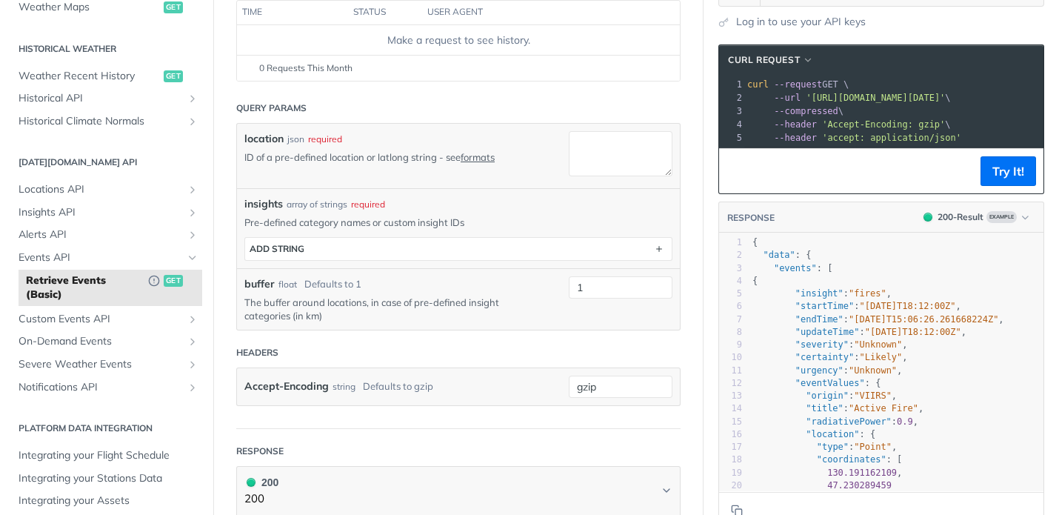
scroll to position [267, 0]
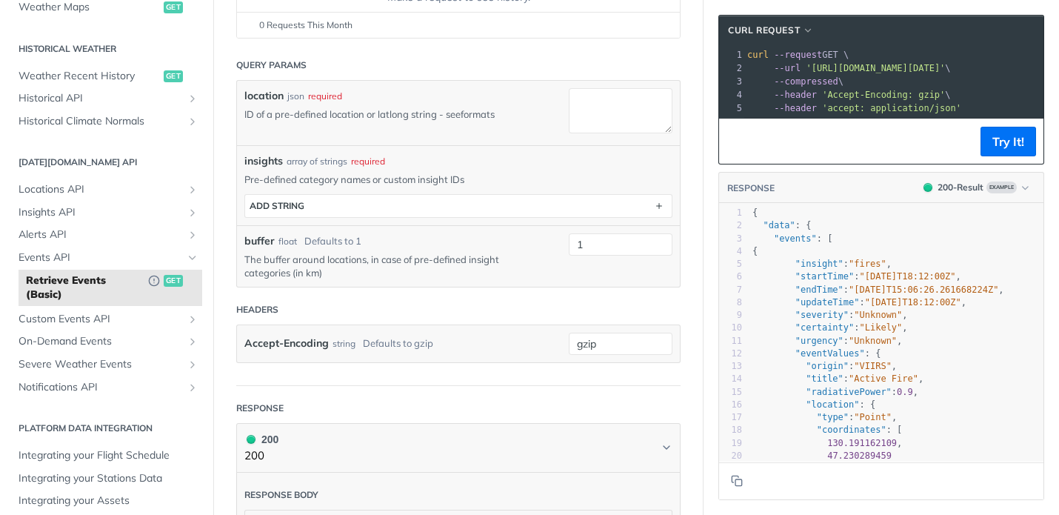
click at [486, 117] on link "formats" at bounding box center [478, 114] width 34 height 12
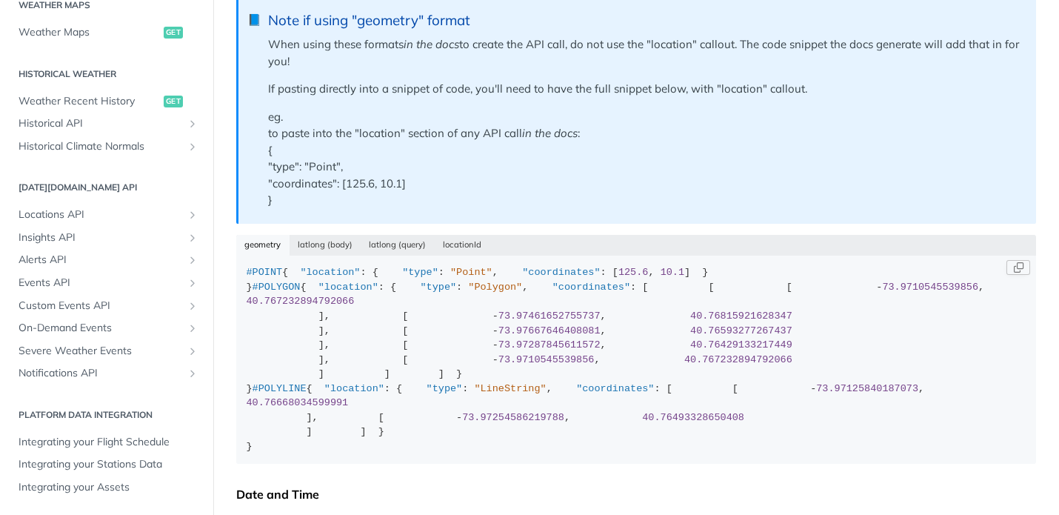
scroll to position [355, 0]
